Goal: Task Accomplishment & Management: Use online tool/utility

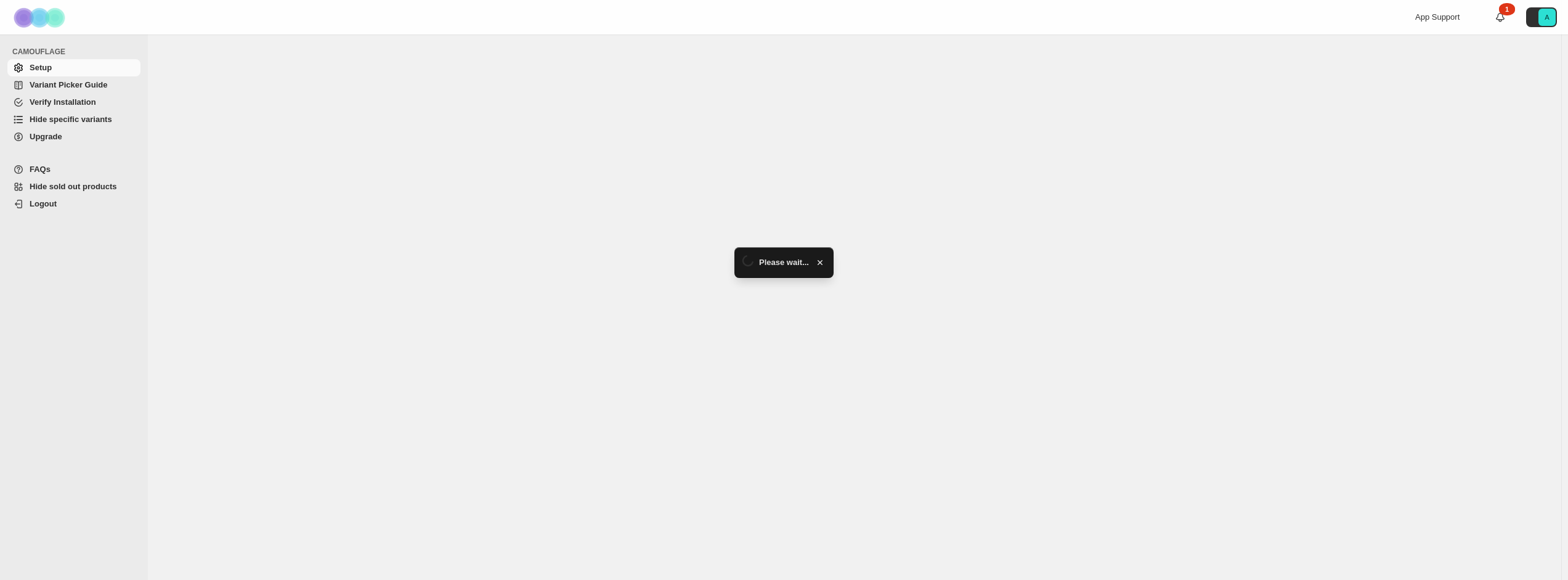
select select "*****"
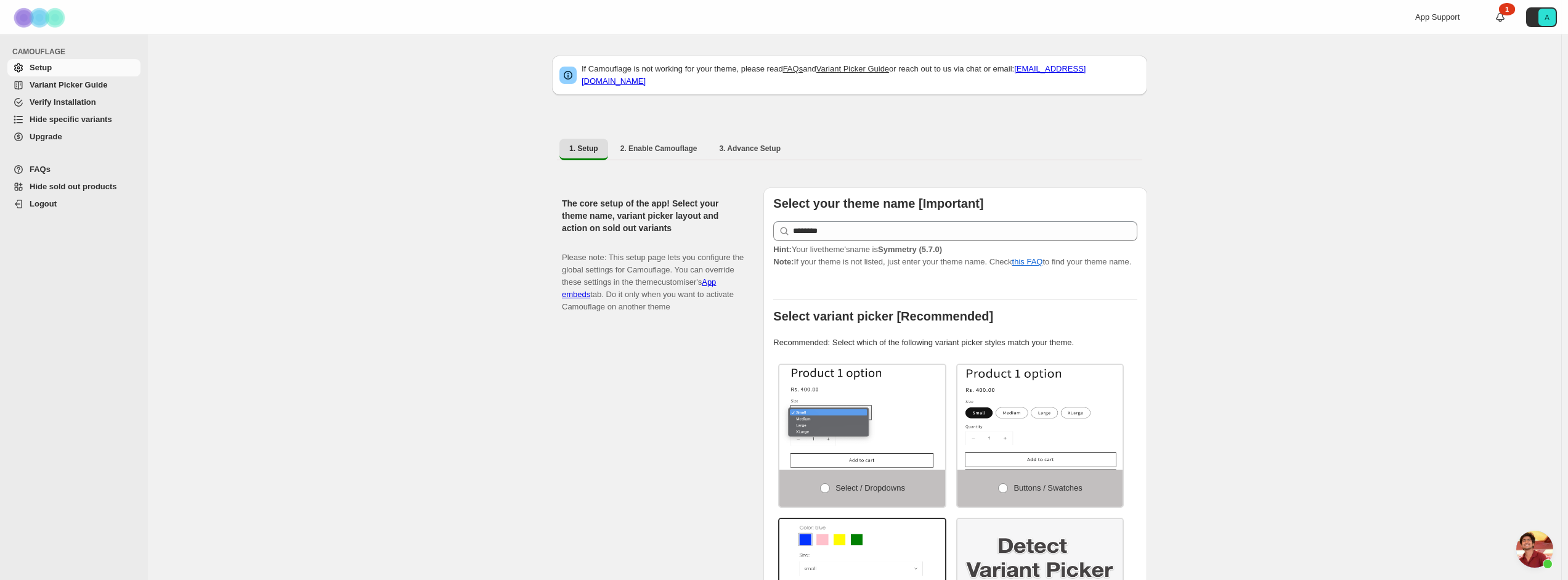
scroll to position [2458, 0]
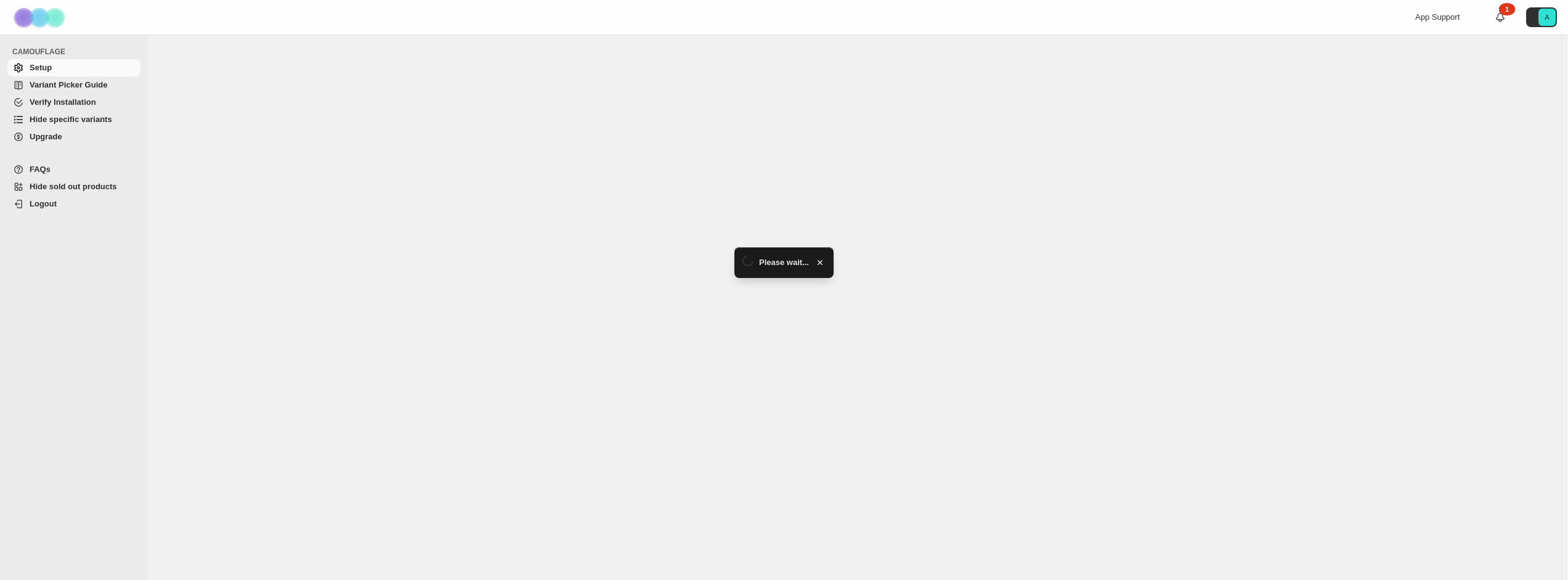
select select "*****"
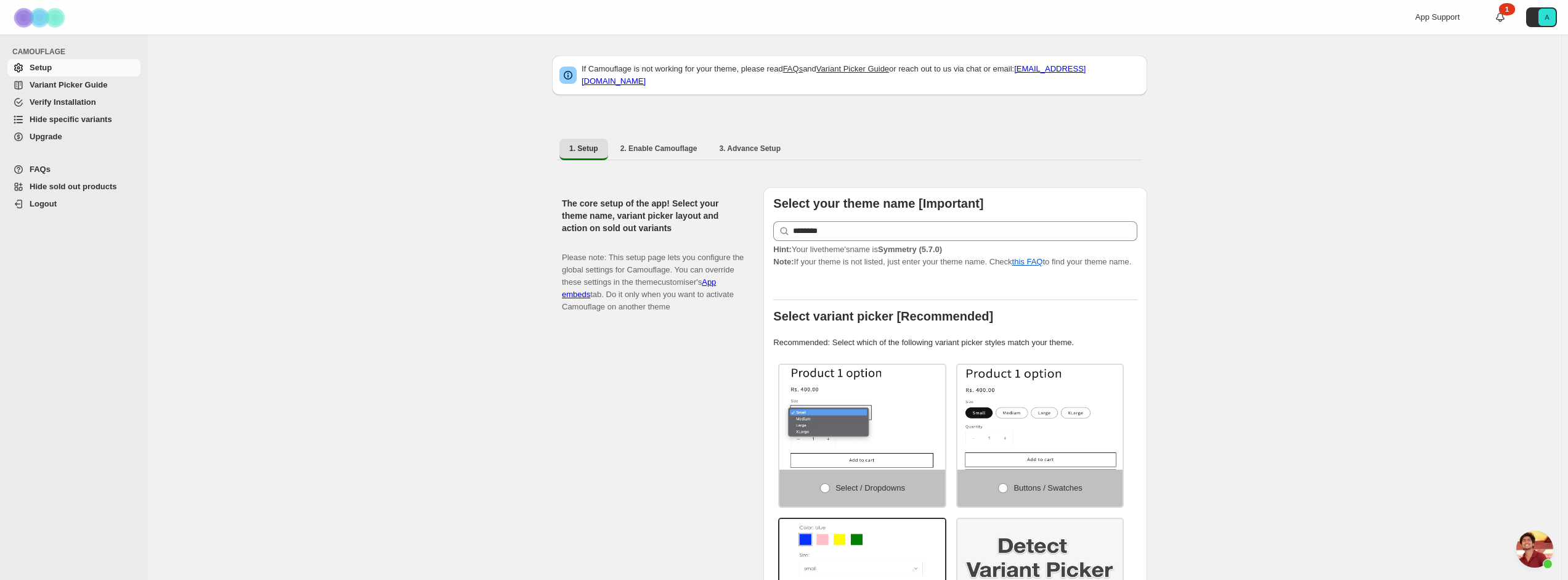
scroll to position [2458, 0]
click at [79, 117] on span "Hide specific variants" at bounding box center [70, 119] width 83 height 9
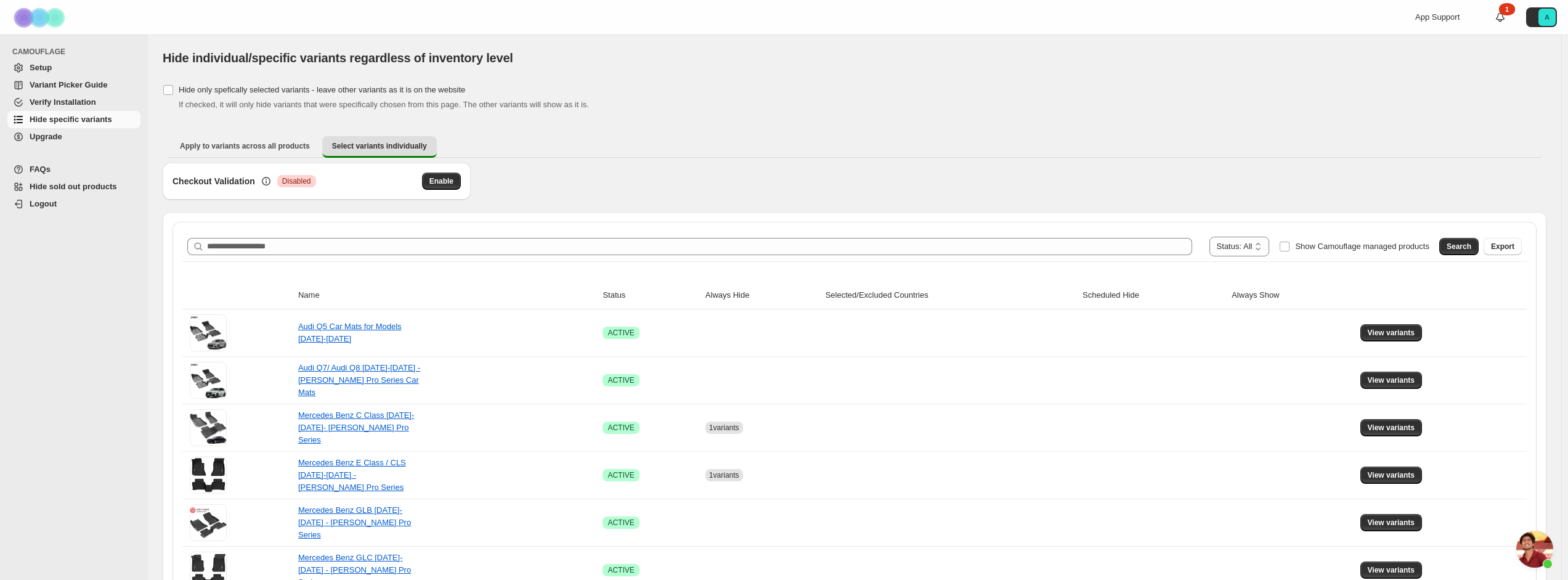
scroll to position [2458, 0]
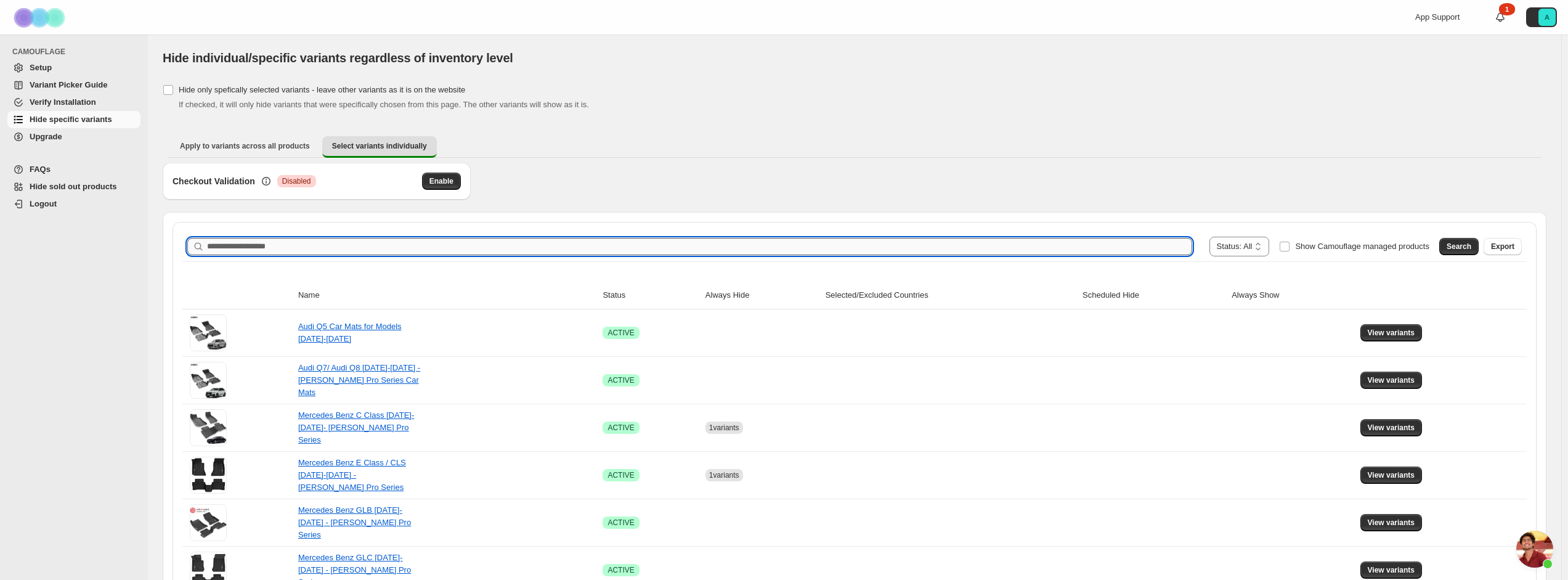
click at [332, 247] on input "Search product name" at bounding box center [699, 246] width 985 height 17
type input "*******"
click at [1471, 248] on span "Search" at bounding box center [1459, 246] width 24 height 10
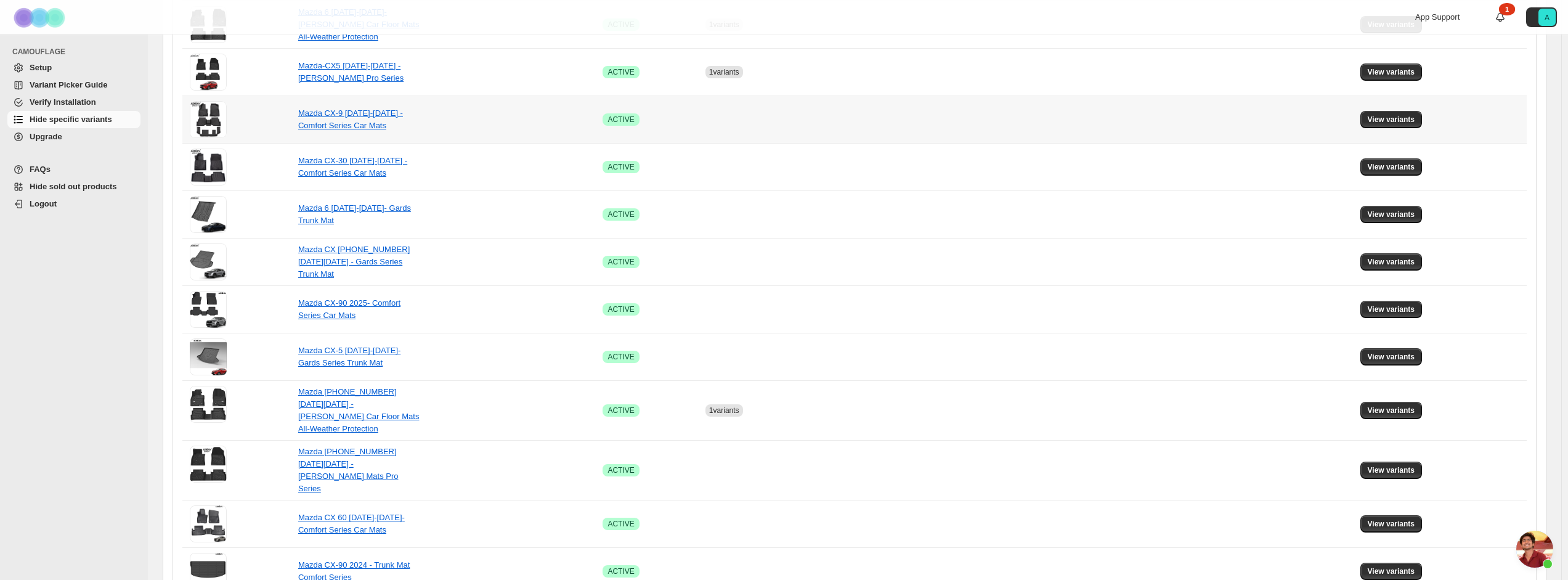
scroll to position [369, 0]
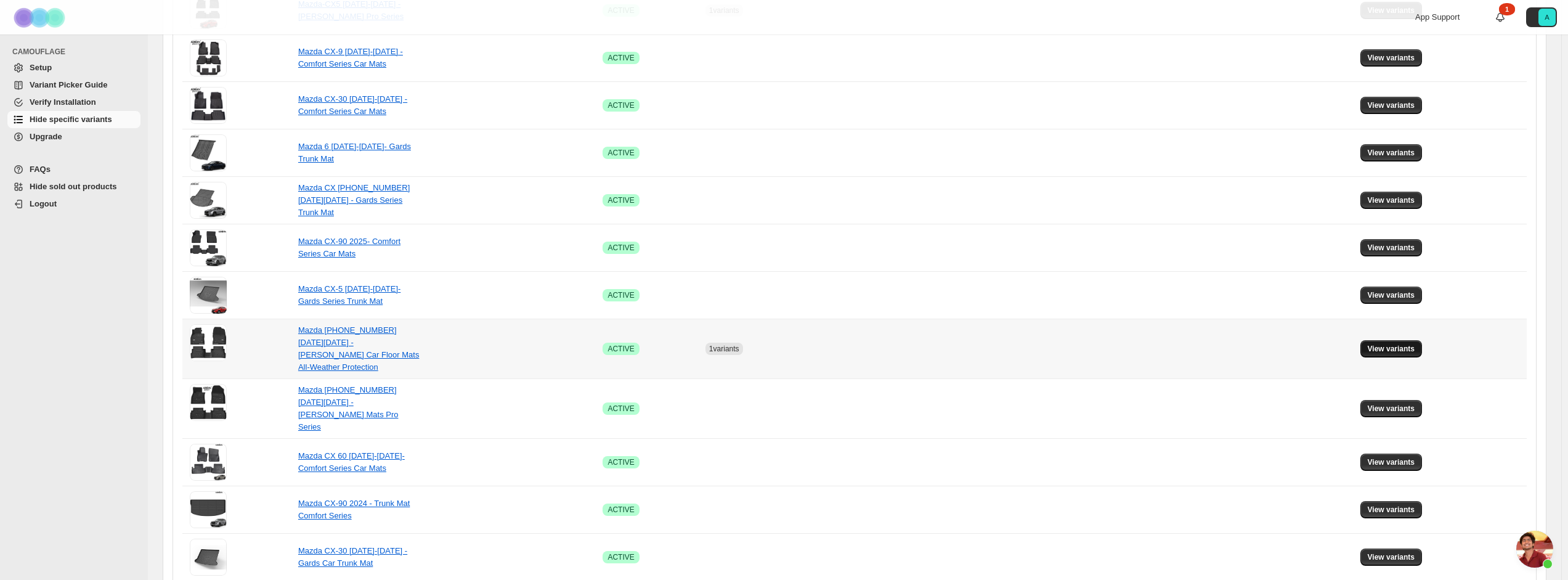
click at [1400, 346] on span "View variants" at bounding box center [1391, 348] width 47 height 10
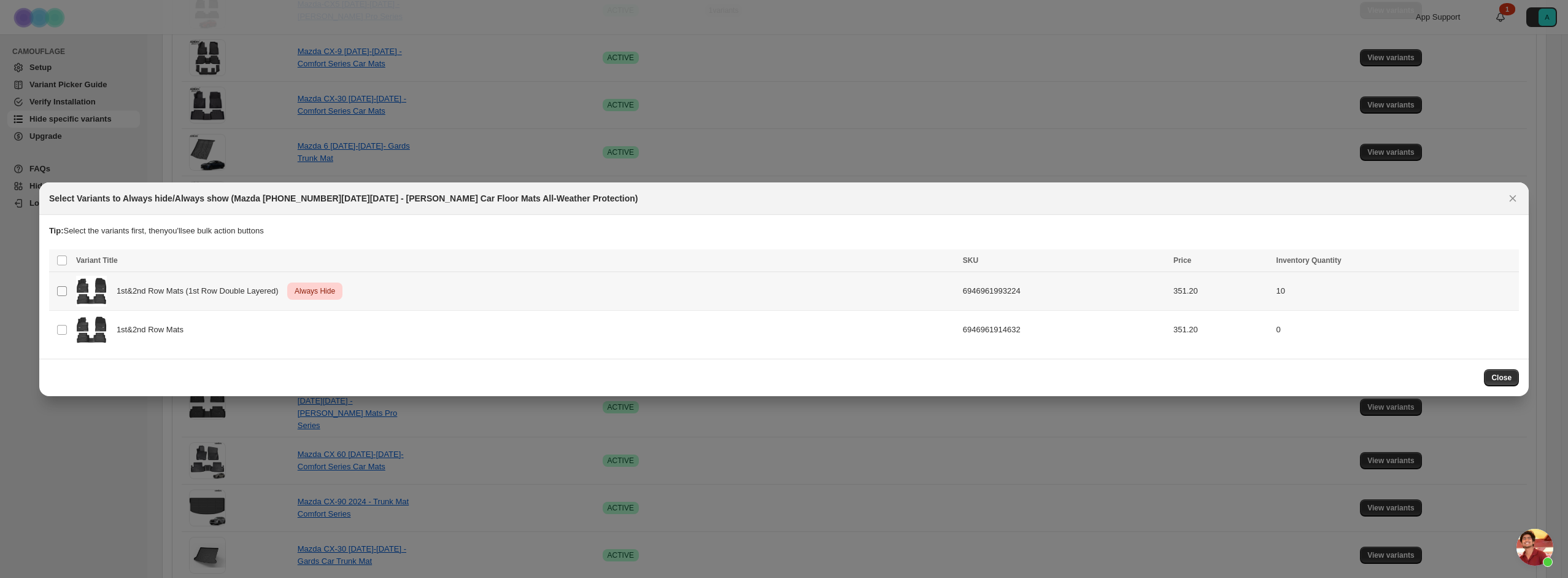
click at [67, 292] on span ":r7:" at bounding box center [62, 291] width 11 height 11
click at [1511, 261] on icon "More actions" at bounding box center [1510, 261] width 2 height 2
click at [1474, 284] on span "Undo always hide" at bounding box center [1449, 285] width 63 height 9
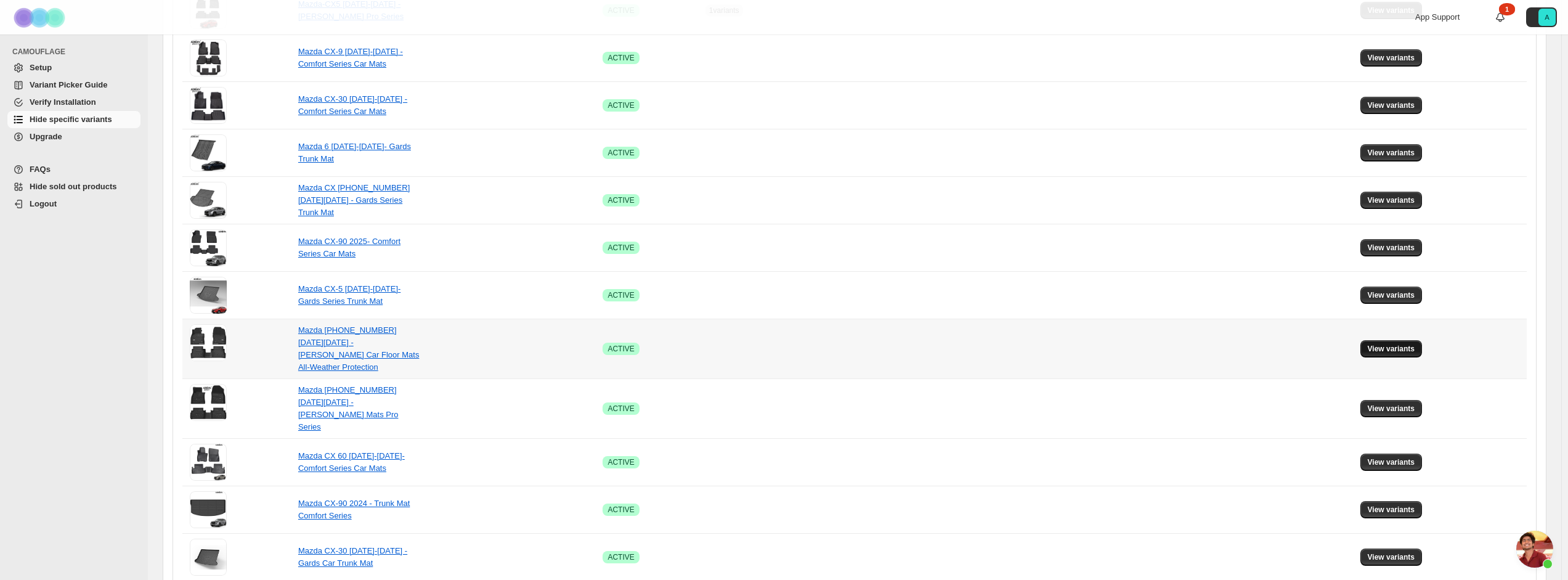
click at [1413, 344] on span "View variants" at bounding box center [1391, 348] width 47 height 10
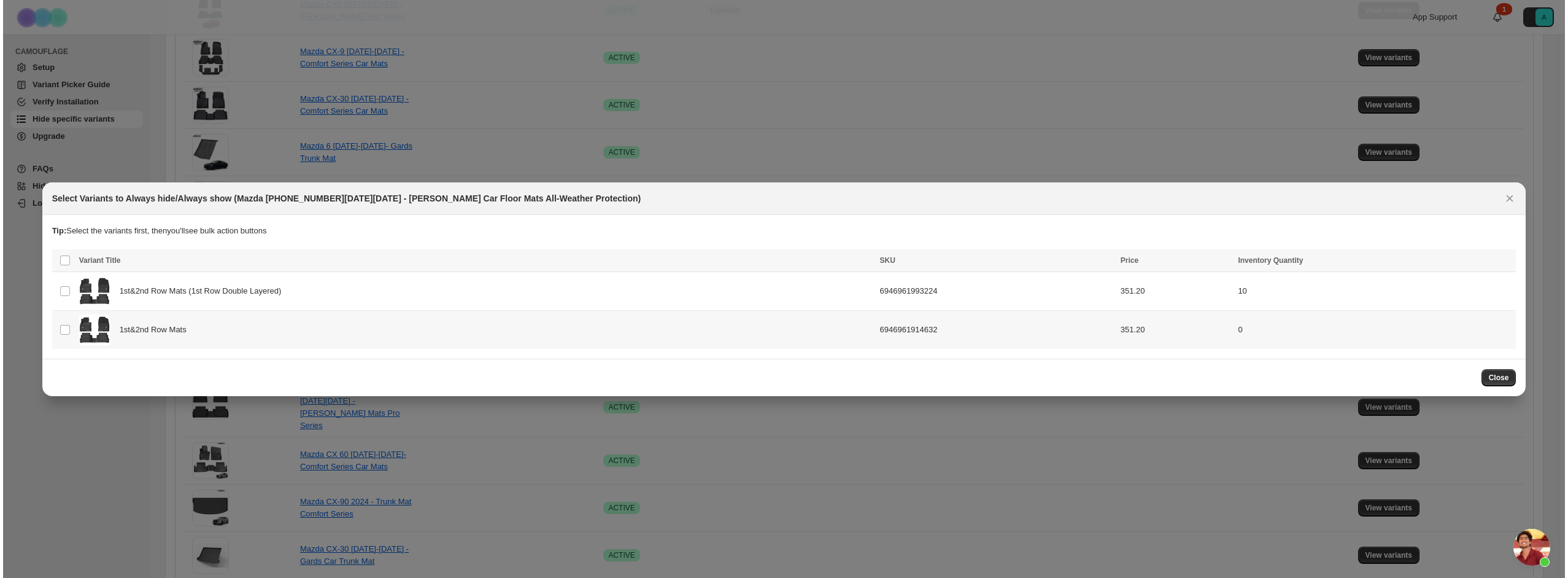
scroll to position [0, 0]
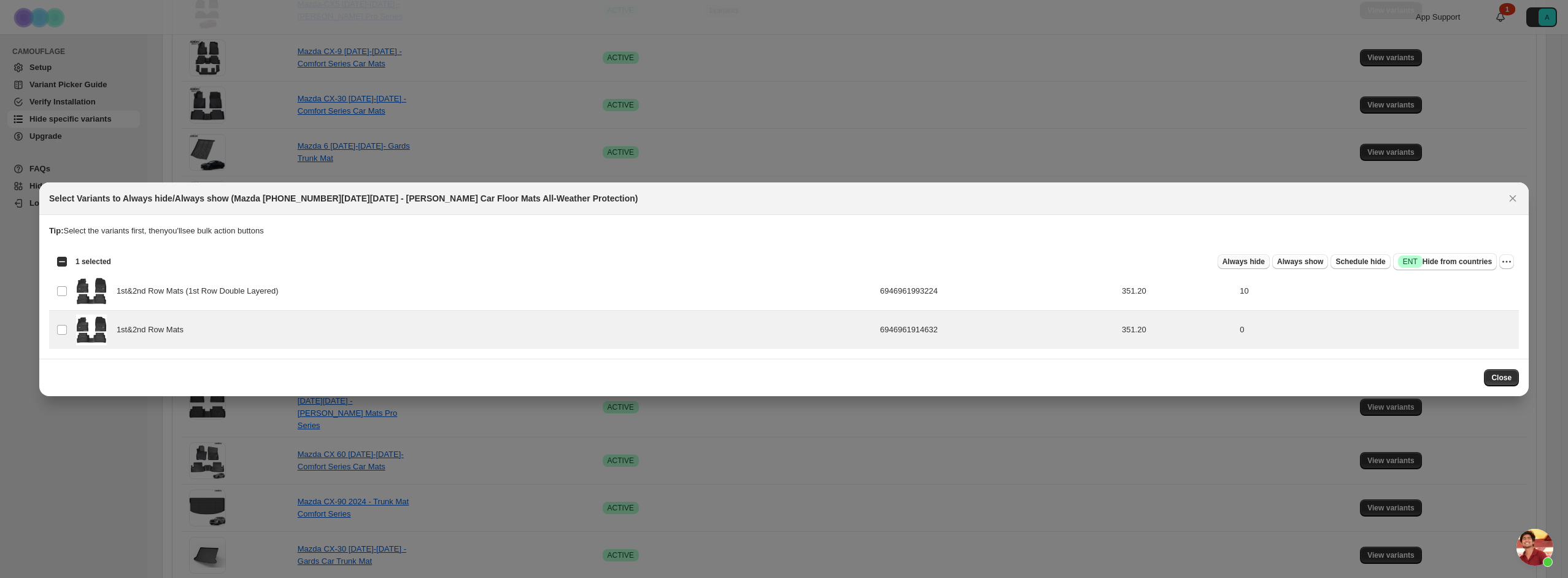
click at [1263, 265] on span "Always hide" at bounding box center [1243, 261] width 42 height 10
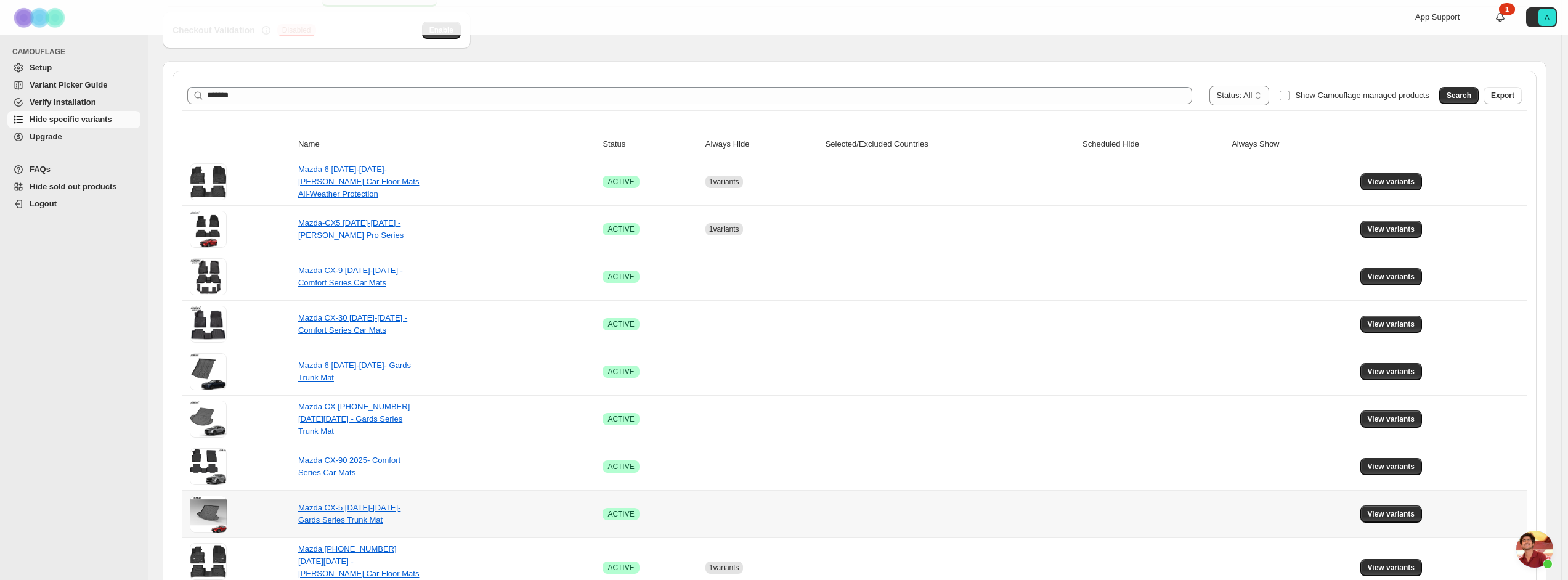
scroll to position [123, 0]
